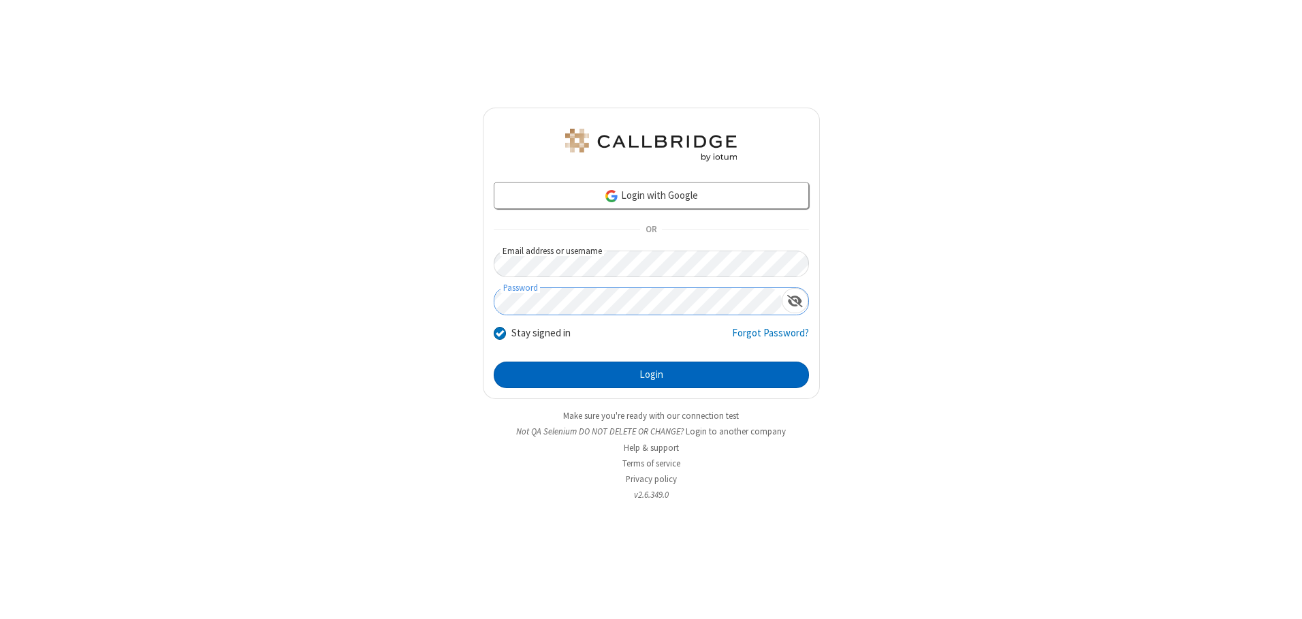
click at [651, 375] on button "Login" at bounding box center [651, 375] width 315 height 27
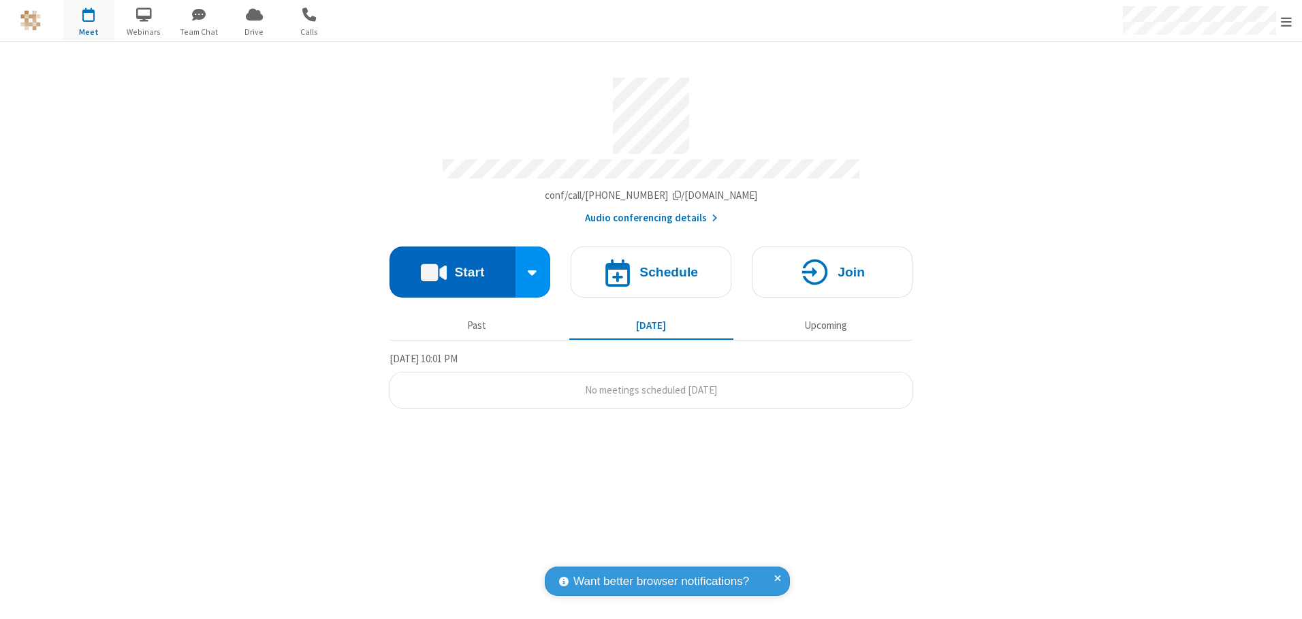
click at [452, 267] on button "Start" at bounding box center [453, 272] width 126 height 51
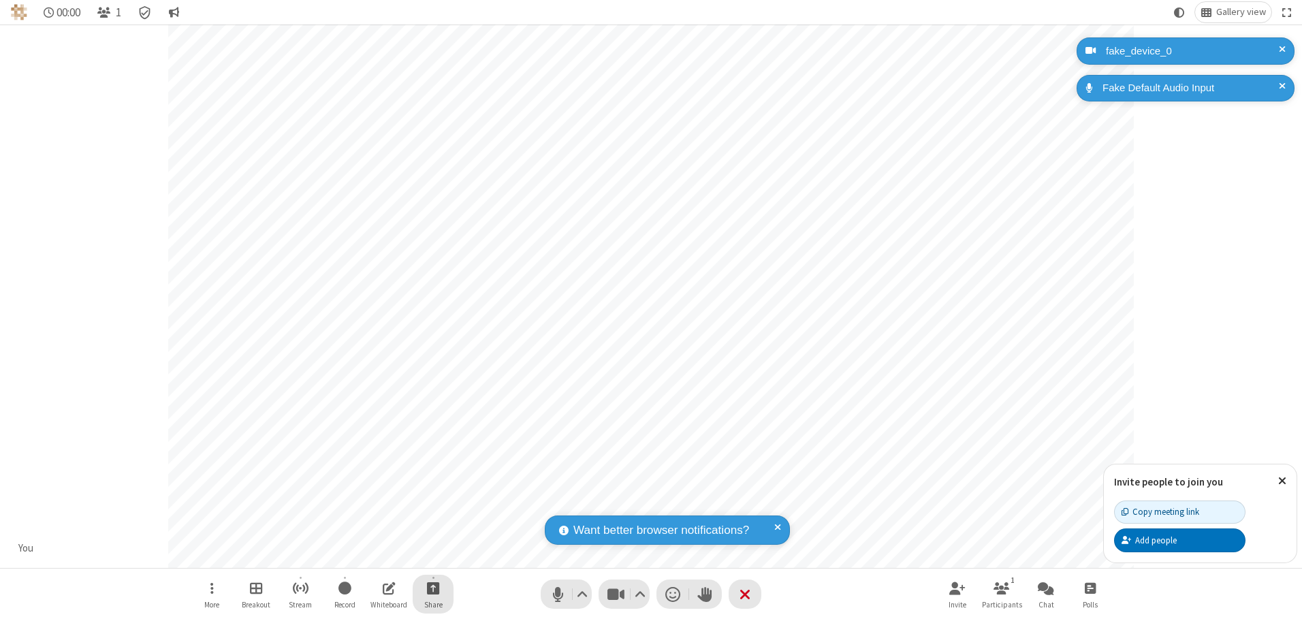
click at [433, 588] on span "Start sharing" at bounding box center [433, 588] width 13 height 17
click at [378, 531] on span "Present files & media" at bounding box center [379, 532] width 16 height 12
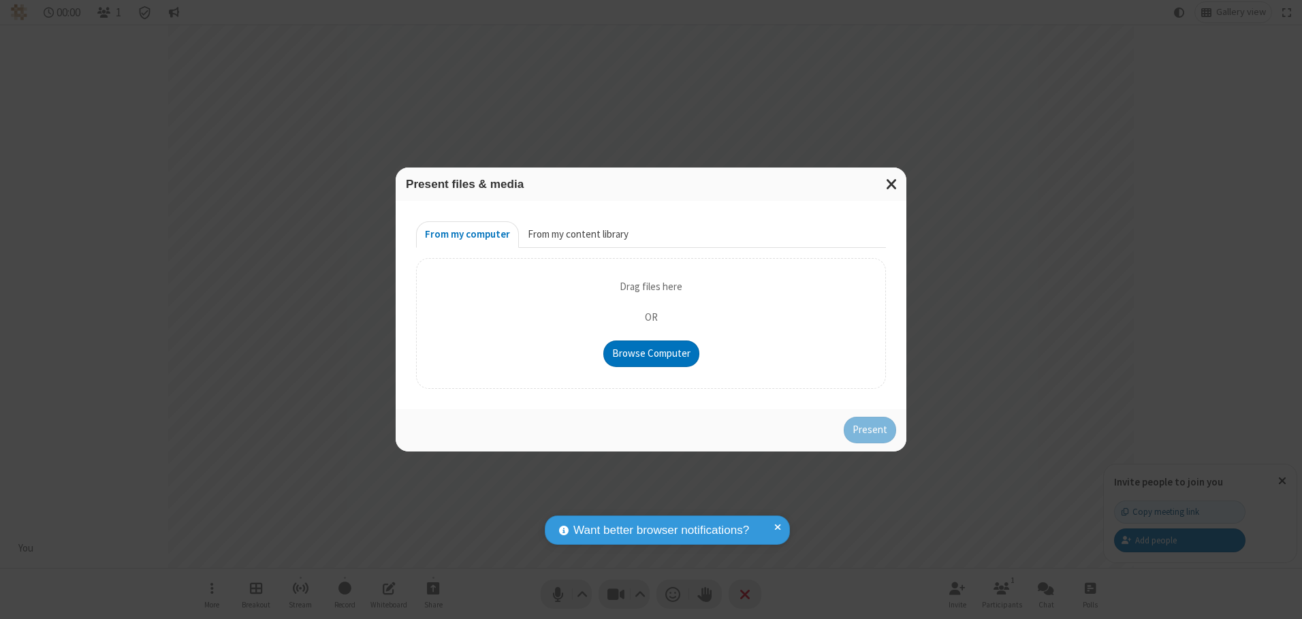
click at [577, 234] on button "From my content library" at bounding box center [578, 234] width 119 height 27
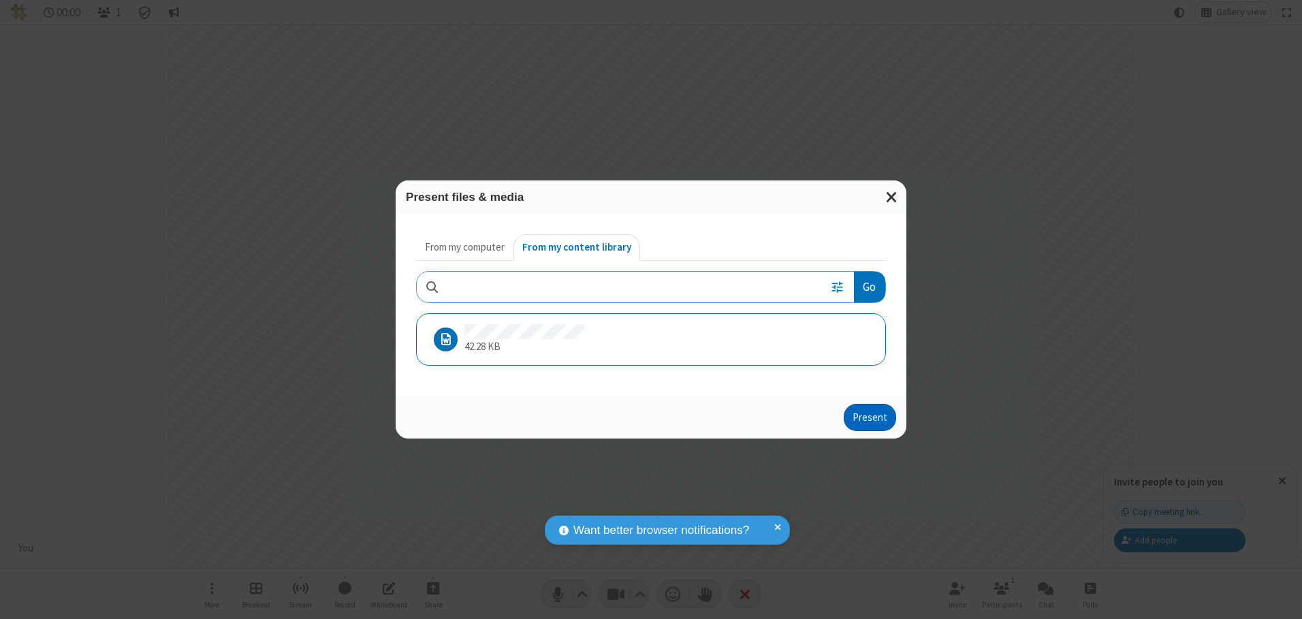
click at [871, 417] on button "Present" at bounding box center [870, 417] width 52 height 27
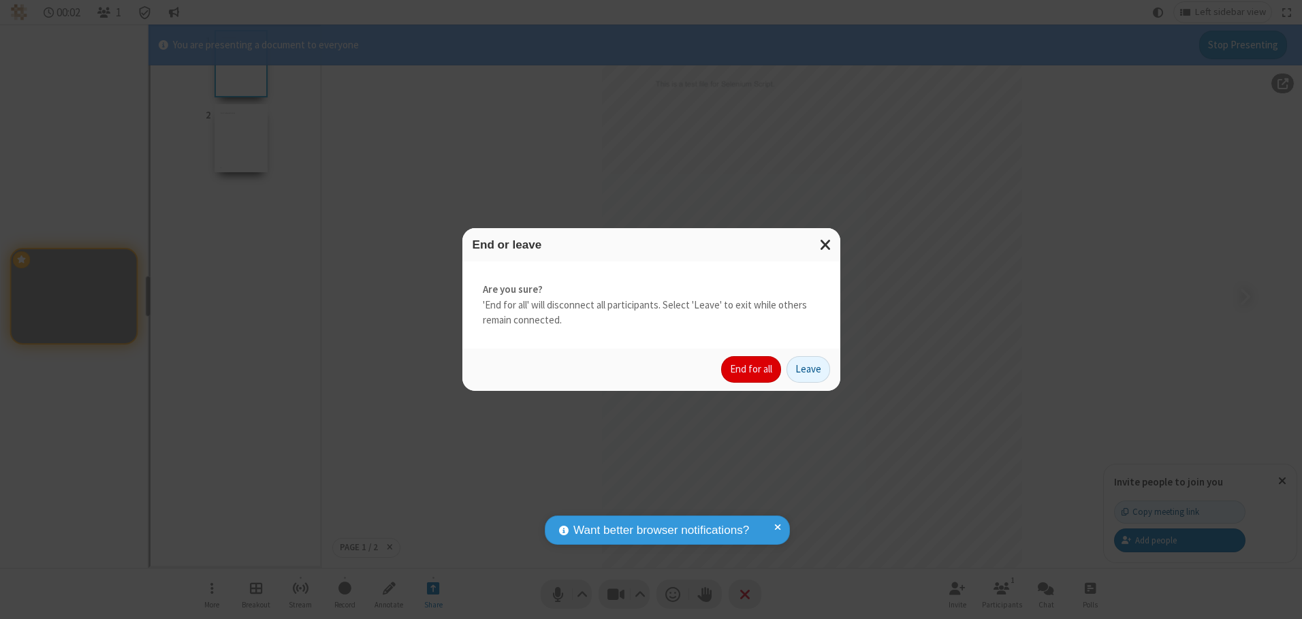
click at [752, 369] on button "End for all" at bounding box center [751, 369] width 60 height 27
